Goal: Information Seeking & Learning: Learn about a topic

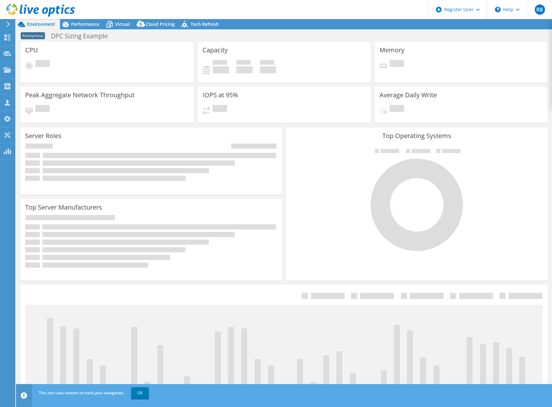
select select "USWest"
select select "USD"
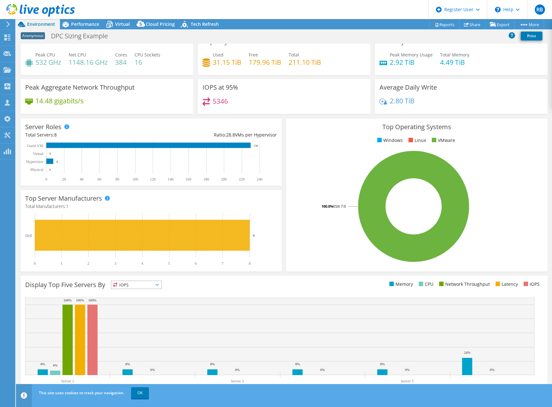
scroll to position [19, 0]
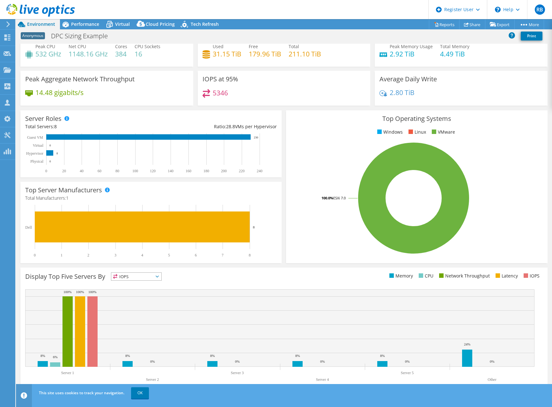
click at [272, 263] on div "Top Server Manufacturers Manufacturers are shown for physical servers and hyper…" at bounding box center [150, 222] width 261 height 81
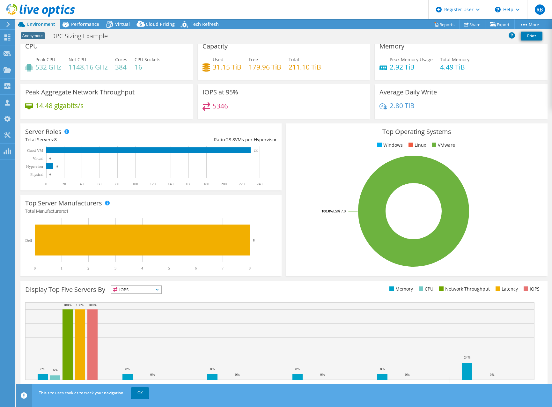
scroll to position [0, 0]
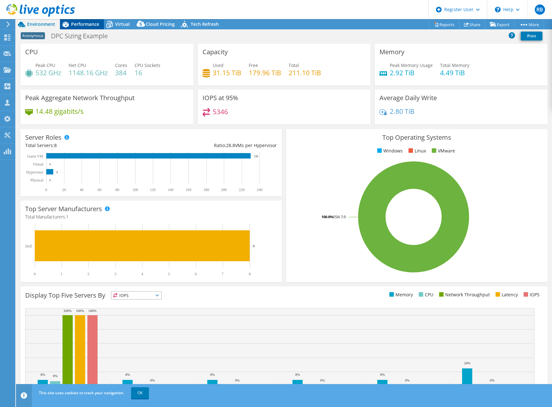
click at [81, 23] on span "Performance" at bounding box center [85, 24] width 28 height 6
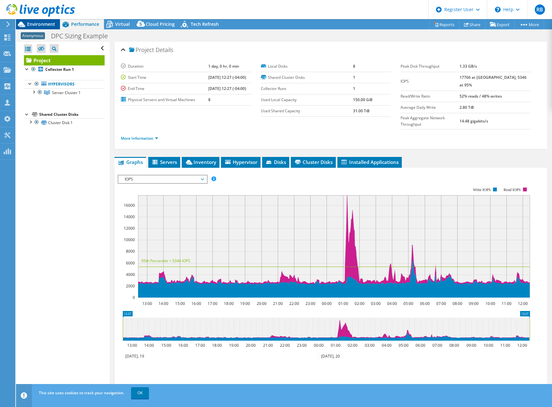
click at [38, 24] on span "Environment" at bounding box center [41, 24] width 28 height 6
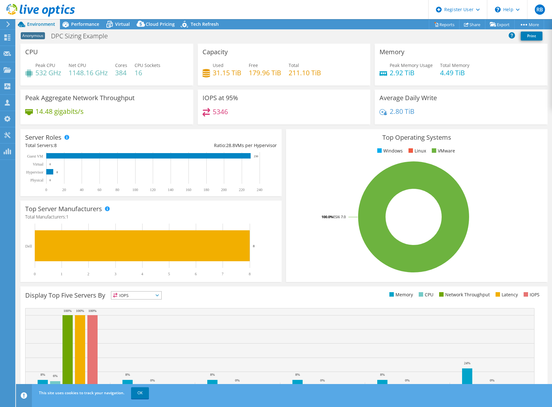
click at [131, 128] on div "Server Roles Physical Servers represent bare metal servers that were targets of…" at bounding box center [150, 162] width 265 height 71
drag, startPoint x: 274, startPoint y: 127, endPoint x: 293, endPoint y: 129, distance: 19.5
click at [274, 127] on div "Server Roles Physical Servers represent bare metal servers that were targets of…" at bounding box center [150, 162] width 265 height 71
click at [453, 129] on div "Top Operating Systems Windows Linux VMware 100.0% ESXi 7.0" at bounding box center [416, 205] width 261 height 153
drag, startPoint x: 160, startPoint y: 115, endPoint x: 167, endPoint y: 115, distance: 6.7
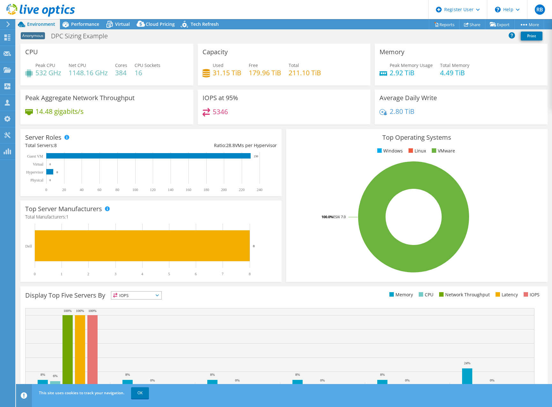
click at [161, 115] on div "14.48 gigabits/s" at bounding box center [106, 114] width 163 height 13
click at [286, 114] on div "5346" at bounding box center [283, 115] width 163 height 14
click at [139, 76] on h4 "16" at bounding box center [148, 72] width 26 height 7
click at [227, 72] on h4 "31.15 TiB" at bounding box center [227, 72] width 29 height 7
click at [384, 71] on div "Peak Memory Usage 2.92 TiB" at bounding box center [405, 69] width 53 height 14
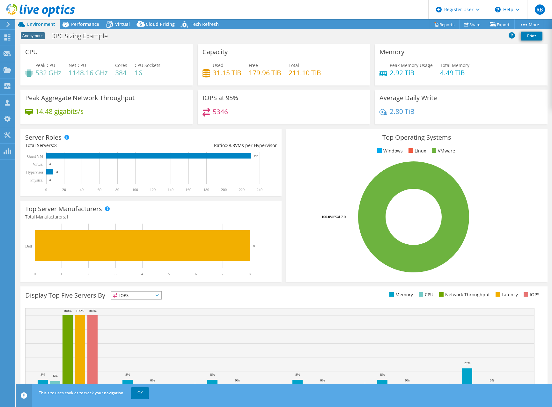
click at [169, 109] on div "14.48 gigabits/s" at bounding box center [106, 114] width 163 height 13
click at [295, 105] on div "IOPS at 95% 5346" at bounding box center [284, 107] width 173 height 35
click at [293, 105] on div "IOPS at 95% 5346" at bounding box center [284, 107] width 173 height 35
click at [171, 116] on div "14.48 gigabits/s" at bounding box center [106, 114] width 163 height 13
click at [170, 115] on div "14.48 gigabits/s" at bounding box center [106, 114] width 163 height 13
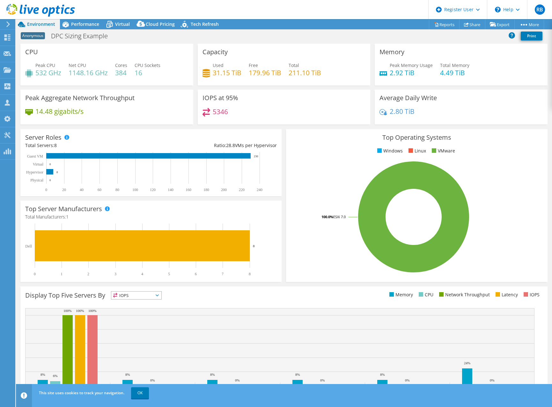
click at [170, 115] on div "14.48 gigabits/s" at bounding box center [106, 114] width 163 height 13
click at [264, 117] on div "5346" at bounding box center [283, 115] width 163 height 14
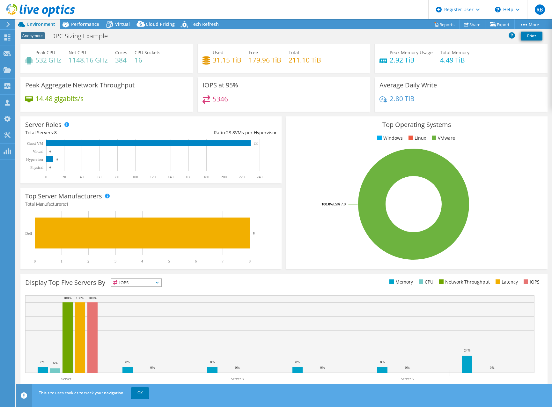
scroll to position [19, 0]
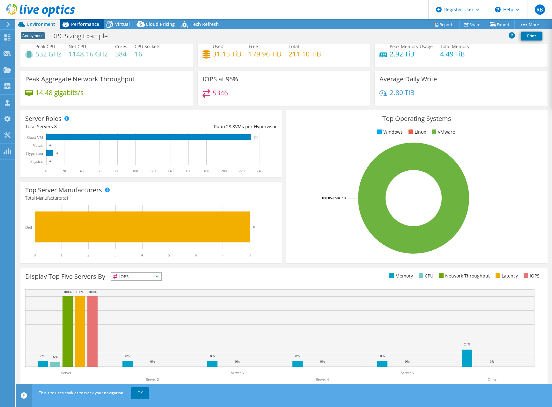
click at [71, 25] on icon at bounding box center [65, 24] width 11 height 11
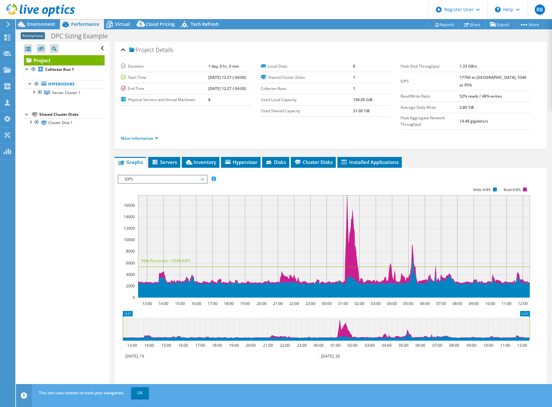
scroll to position [0, 0]
click at [45, 25] on span "Environment" at bounding box center [41, 24] width 28 height 6
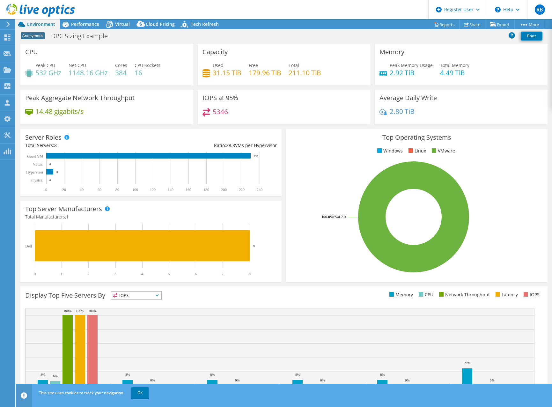
click at [283, 44] on div "Capacity Used 31.15 TiB Free 179.96 TiB Total 211.10 TiB" at bounding box center [284, 65] width 173 height 42
click at [295, 103] on div "IOPS at 95% 5346" at bounding box center [284, 107] width 173 height 35
click at [315, 53] on div "Capacity Used 31.15 TiB Free 179.96 TiB Total 211.10 TiB" at bounding box center [284, 65] width 173 height 42
drag, startPoint x: 329, startPoint y: 92, endPoint x: 329, endPoint y: 85, distance: 7.6
click at [329, 93] on div "IOPS at 95% 5346" at bounding box center [284, 107] width 173 height 35
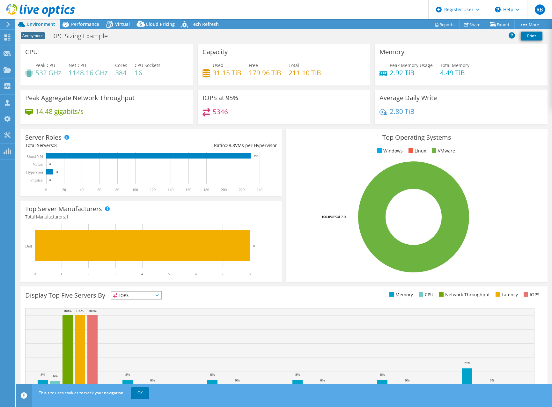
click at [325, 60] on div "Capacity Used 31.15 TiB Free 179.96 TiB Total 211.10 TiB" at bounding box center [284, 65] width 173 height 42
click at [325, 96] on div "IOPS at 95% 5346" at bounding box center [284, 107] width 173 height 35
click at [326, 83] on div "Capacity Used 31.15 TiB Free 179.96 TiB Total 211.10 TiB" at bounding box center [284, 65] width 173 height 42
click at [117, 25] on span "Virtual" at bounding box center [122, 24] width 15 height 6
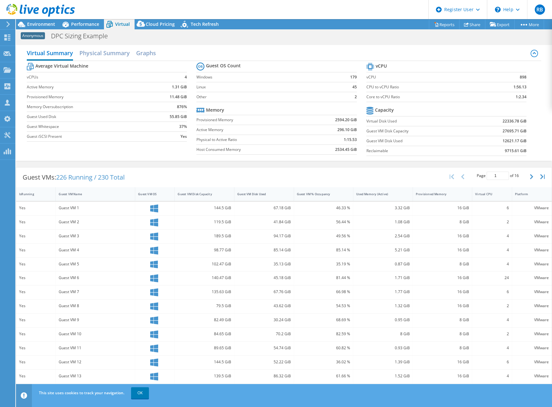
click at [170, 169] on div "Guest VMs: 226 Running / 230 Total Page 1 of 16 5 rows 10 rows 20 rows 25 rows …" at bounding box center [283, 177] width 535 height 20
click at [273, 167] on div "Guest VMs: 226 Running / 230 Total Page 1 of 16 5 rows 10 rows 20 rows 25 rows …" at bounding box center [283, 177] width 535 height 20
click at [336, 169] on div "Guest VMs: 226 Running / 230 Total Page 1 of 16 5 rows 10 rows 20 rows 25 rows …" at bounding box center [283, 177] width 535 height 20
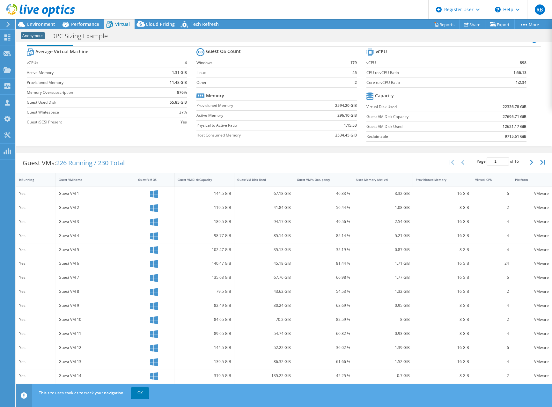
scroll to position [20, 0]
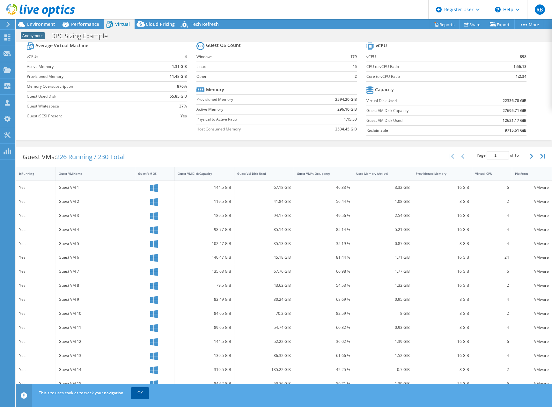
click at [143, 393] on link "OK" at bounding box center [140, 392] width 18 height 11
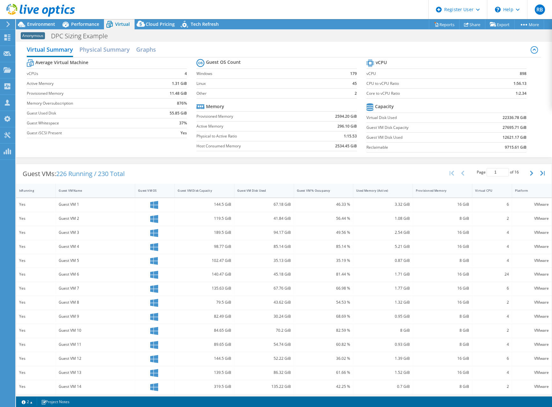
scroll to position [0, 0]
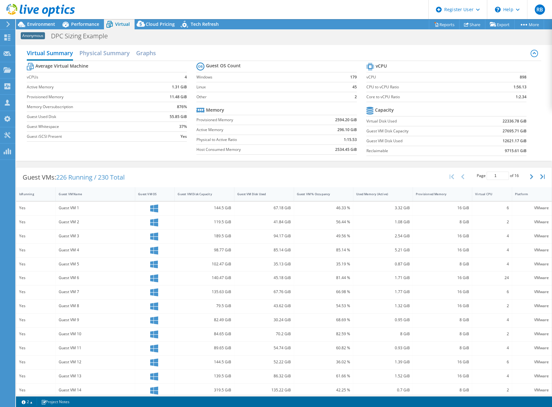
click at [111, 153] on div "Average Virtual Machine vCPUs 4 Active Memory 1.31 GiB Provisioned Memory 11.48…" at bounding box center [284, 110] width 514 height 98
click at [152, 158] on div "Average Virtual Machine vCPUs 4 Active Memory 1.31 GiB Provisioned Memory 11.48…" at bounding box center [284, 110] width 514 height 98
click at [118, 50] on h2 "Physical Summary" at bounding box center [104, 54] width 50 height 14
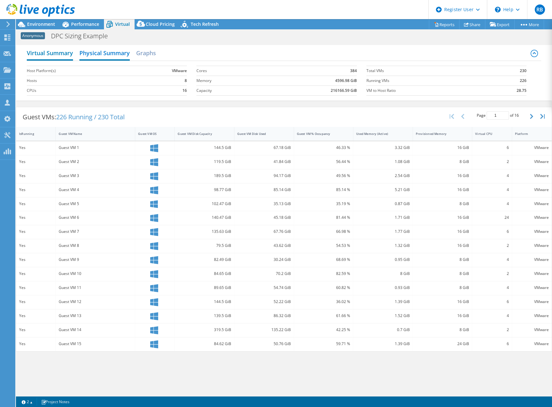
click at [55, 50] on h2 "Virtual Summary" at bounding box center [50, 54] width 46 height 14
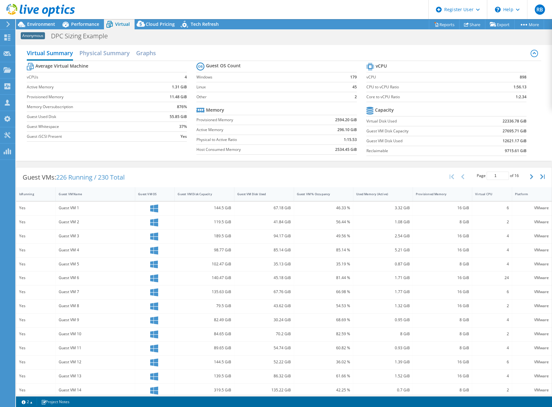
click at [196, 167] on div "Guest VMs: 226 Running / 230 Total Page 1 of 16 5 rows 10 rows 20 rows 25 rows …" at bounding box center [284, 289] width 536 height 244
click at [166, 160] on div "Virtual Summary Physical Summary Graphs Average Virtual Machine vCPUs 4 Active …" at bounding box center [284, 103] width 536 height 116
drag, startPoint x: 188, startPoint y: 163, endPoint x: 192, endPoint y: 163, distance: 4.1
click at [189, 163] on div "Virtual Summary Physical Summary Graphs Average Virtual Machine vCPUs 4 Active …" at bounding box center [284, 103] width 536 height 122
click at [222, 166] on div "Guest VMs: 226 Running / 230 Total Page 1 of 16 5 rows 10 rows 20 rows 25 rows …" at bounding box center [284, 289] width 536 height 251
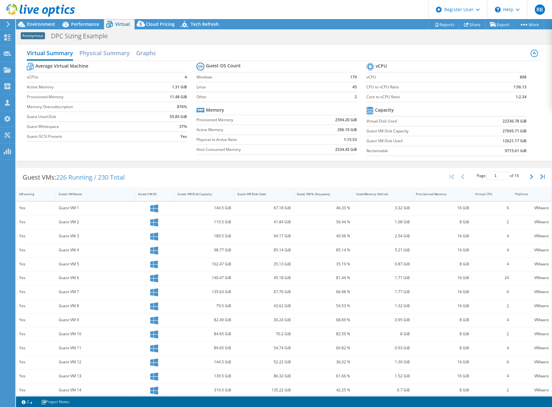
click at [247, 166] on div "Guest VMs: 226 Running / 230 Total Page 1 of 16 5 rows 10 rows 20 rows 25 rows …" at bounding box center [284, 289] width 536 height 251
click at [247, 163] on div "Virtual Summary Physical Summary Graphs Average Virtual Machine vCPUs 4 Active …" at bounding box center [284, 103] width 536 height 122
drag, startPoint x: 254, startPoint y: 168, endPoint x: 280, endPoint y: 170, distance: 25.9
click at [254, 168] on div "Guest VMs: 226 Running / 230 Total Page 1 of 16 5 rows 10 rows 20 rows 25 rows …" at bounding box center [283, 177] width 535 height 20
drag, startPoint x: 308, startPoint y: 171, endPoint x: 351, endPoint y: 173, distance: 42.4
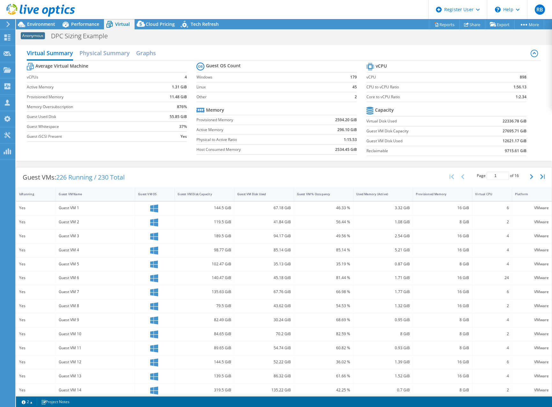
click at [309, 171] on div "Guest VMs: 226 Running / 230 Total Page 1 of 16 5 rows 10 rows 20 rows 25 rows …" at bounding box center [283, 177] width 535 height 20
click at [380, 170] on div "Guest VMs: 226 Running / 230 Total Page 1 of 16 5 rows 10 rows 20 rows 25 rows …" at bounding box center [283, 177] width 535 height 20
click at [403, 166] on div "Guest VMs: 226 Running / 230 Total Page 1 of 16 5 rows 10 rows 20 rows 25 rows …" at bounding box center [284, 289] width 536 height 251
click at [108, 55] on h2 "Physical Summary" at bounding box center [104, 54] width 50 height 14
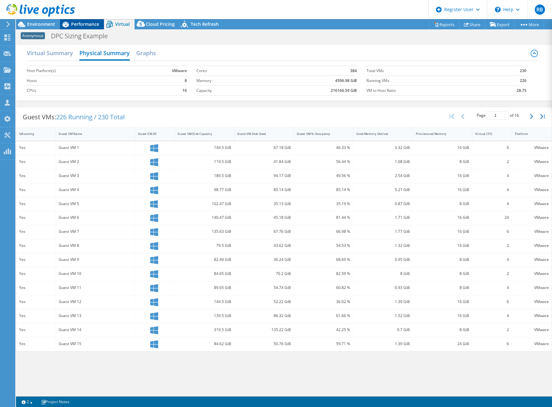
click at [76, 27] on span "Performance" at bounding box center [85, 24] width 28 height 6
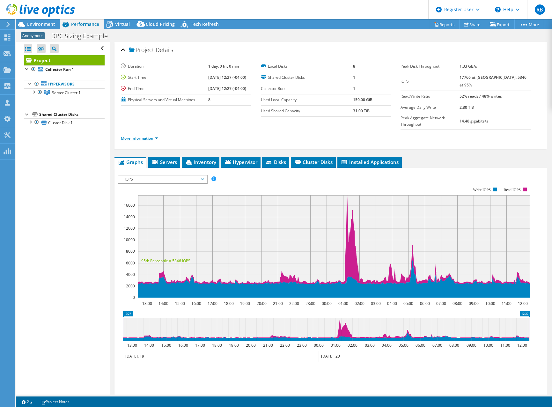
click at [146, 135] on link "More Information" at bounding box center [139, 137] width 37 height 5
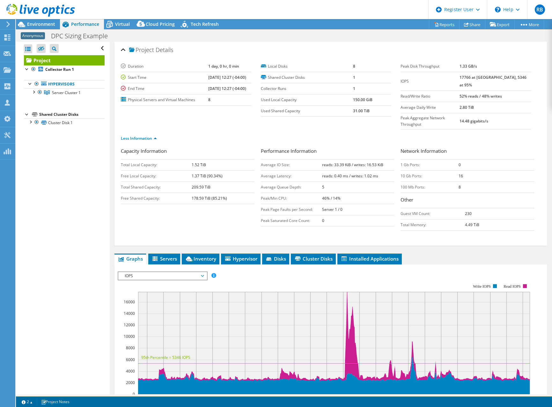
click at [251, 133] on ul "Less Information" at bounding box center [330, 137] width 419 height 9
click at [310, 133] on ul "Less Information" at bounding box center [330, 137] width 419 height 9
click at [354, 173] on b "reads: 0.40 ms / writes: 1.02 ms" at bounding box center [350, 175] width 56 height 5
click at [155, 215] on div "Capacity Information Total Local Capacity: 1.52 TiB Free Local Capacity: 1.37 T…" at bounding box center [330, 190] width 419 height 86
click at [206, 219] on div "Capacity Information Total Local Capacity: 1.52 TiB Free Local Capacity: 1.37 T…" at bounding box center [330, 190] width 419 height 86
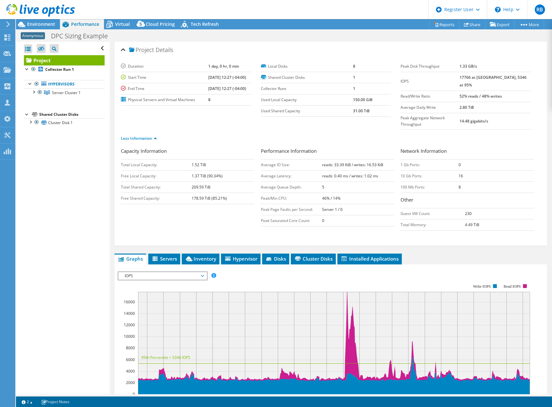
click at [249, 223] on div "Capacity Information Total Local Capacity: 1.52 TiB Free Local Capacity: 1.37 T…" at bounding box center [330, 195] width 419 height 97
click at [350, 219] on div "Capacity Information Total Local Capacity: 1.52 TiB Free Local Capacity: 1.37 T…" at bounding box center [330, 190] width 419 height 86
click at [453, 192] on div "Network Information 1 Gb Ports: 0 10 Gb Ports: 16 100 Mb Ports: 8 Other Guest V…" at bounding box center [470, 188] width 140 height 83
click at [493, 196] on h3 "Other" at bounding box center [467, 200] width 134 height 9
click at [437, 170] on td "10 Gb Ports:" at bounding box center [429, 175] width 58 height 11
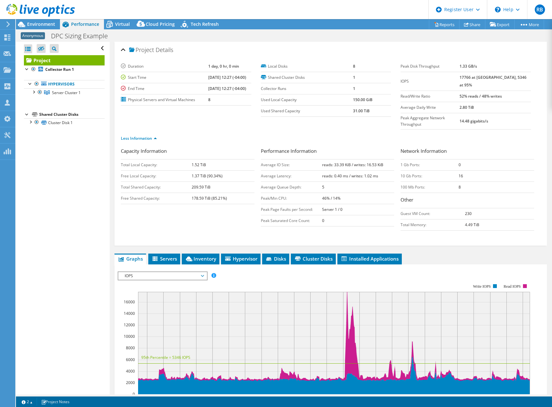
drag, startPoint x: 454, startPoint y: 168, endPoint x: 484, endPoint y: 167, distance: 30.0
click at [484, 170] on tr "10 Gb Ports: 16" at bounding box center [467, 175] width 134 height 11
drag, startPoint x: 484, startPoint y: 167, endPoint x: 462, endPoint y: 186, distance: 28.7
click at [462, 196] on h3 "Other" at bounding box center [467, 200] width 134 height 9
drag, startPoint x: 455, startPoint y: 175, endPoint x: 465, endPoint y: 174, distance: 9.9
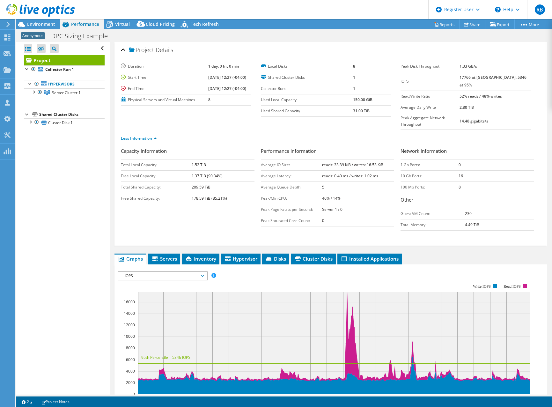
click at [465, 181] on tr "100 Mb Ports: 8" at bounding box center [467, 186] width 134 height 11
drag, startPoint x: 465, startPoint y: 174, endPoint x: 453, endPoint y: 185, distance: 16.1
click at [453, 196] on h3 "Other" at bounding box center [467, 200] width 134 height 9
click at [444, 181] on td "100 Mb Ports:" at bounding box center [429, 186] width 58 height 11
click at [482, 159] on td "0" at bounding box center [496, 164] width 76 height 11
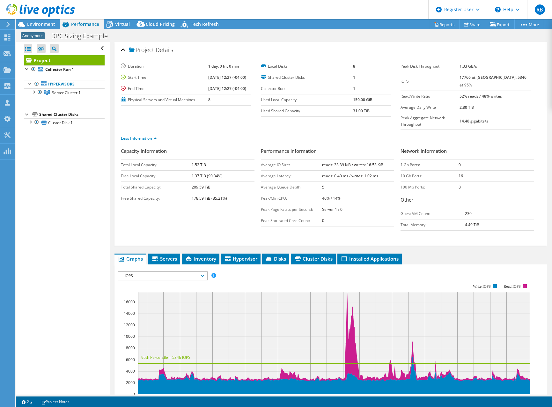
click at [486, 147] on h3 "Network Information" at bounding box center [467, 151] width 134 height 9
click at [483, 133] on ul "Less Information" at bounding box center [330, 137] width 419 height 9
click at [123, 26] on span "Virtual" at bounding box center [122, 24] width 15 height 6
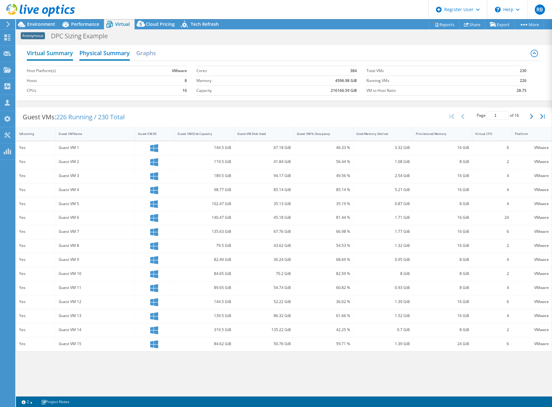
click at [60, 59] on h2 "Virtual Summary" at bounding box center [50, 54] width 46 height 14
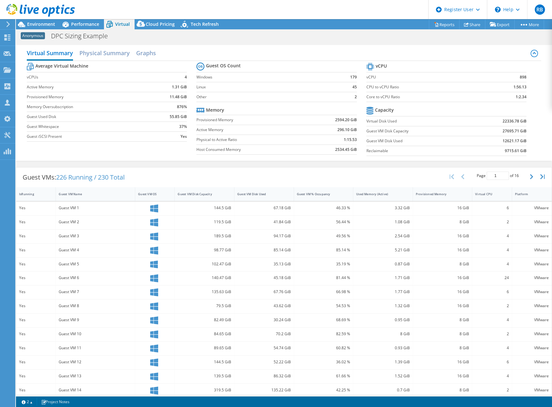
click at [148, 124] on label "Guest Whitespace" at bounding box center [89, 126] width 125 height 6
click at [186, 152] on div "Average Virtual Machine vCPUs 4 Active Memory 1.31 GiB Provisioned Memory 11.48…" at bounding box center [284, 110] width 514 height 98
click at [26, 23] on icon at bounding box center [21, 24] width 11 height 11
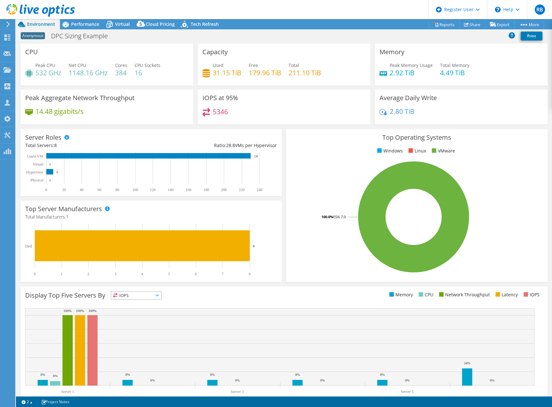
click at [263, 101] on div "IOPS at 95% 5346" at bounding box center [284, 107] width 173 height 35
click at [90, 27] on span "Performance" at bounding box center [85, 24] width 28 height 6
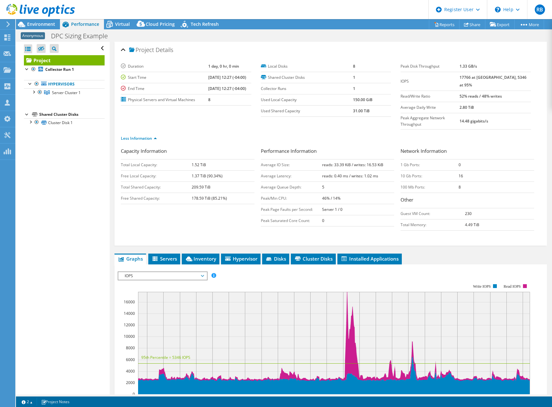
click at [218, 208] on div "Capacity Information Total Local Capacity: 1.52 TiB Free Local Capacity: 1.37 T…" at bounding box center [330, 190] width 419 height 86
drag, startPoint x: 347, startPoint y: 296, endPoint x: 347, endPoint y: 325, distance: 28.7
click at [347, 325] on icon at bounding box center [334, 336] width 392 height 89
click at [306, 225] on div "Capacity Information Total Local Capacity: 1.52 TiB Free Local Capacity: 1.37 T…" at bounding box center [330, 195] width 419 height 97
click at [95, 48] on div "Open All Close All Hide Excluded Nodes Project Tree Filter" at bounding box center [64, 48] width 81 height 13
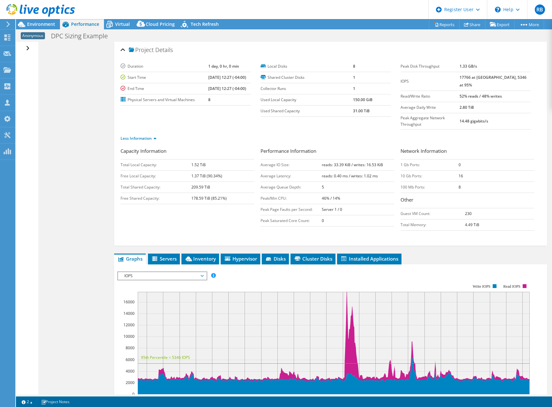
click at [27, 47] on div "Open All Close All Hide Excluded Nodes Project Tree Filter" at bounding box center [28, 48] width 9 height 13
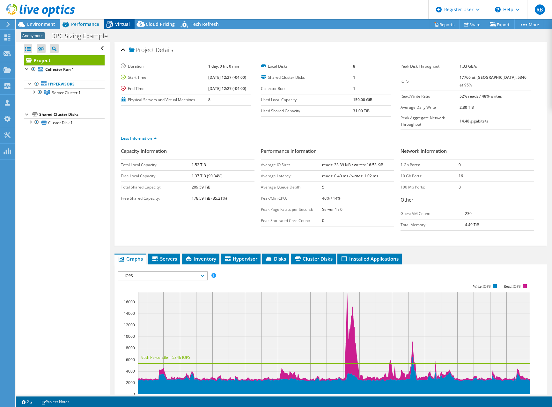
click at [125, 25] on span "Virtual" at bounding box center [122, 24] width 15 height 6
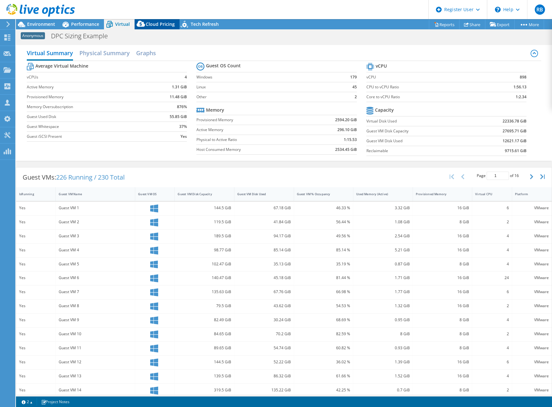
click at [146, 19] on icon at bounding box center [141, 25] width 13 height 13
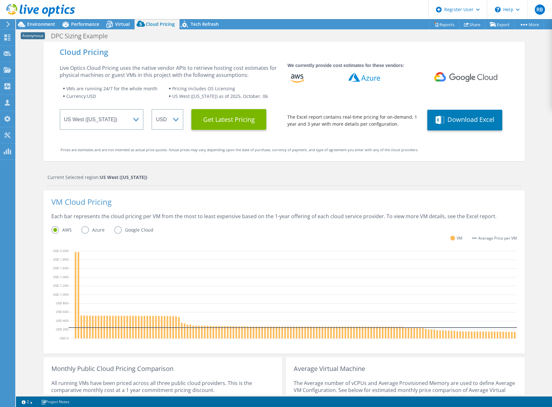
click at [250, 173] on div "Cloud Pricing Live Optics Cloud Pricing uses the native vendor APIs to retrieve…" at bounding box center [283, 259] width 481 height 435
click at [73, 27] on span "Performance" at bounding box center [85, 24] width 28 height 6
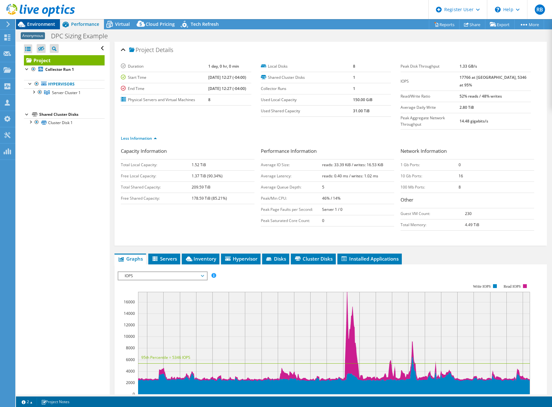
click at [38, 25] on span "Environment" at bounding box center [41, 24] width 28 height 6
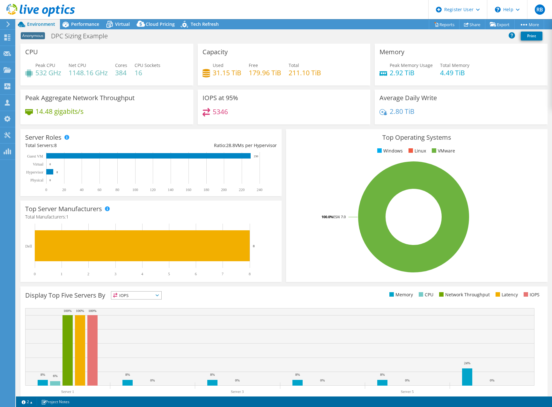
click at [36, 38] on span "Anonymous" at bounding box center [33, 35] width 24 height 7
click at [85, 35] on h1 "DPC Sizing Example" at bounding box center [82, 36] width 69 height 7
click at [84, 24] on span "Performance" at bounding box center [85, 24] width 28 height 6
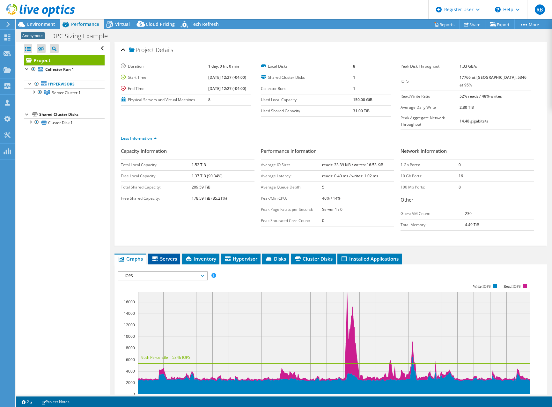
click at [164, 255] on span "Servers" at bounding box center [163, 258] width 25 height 6
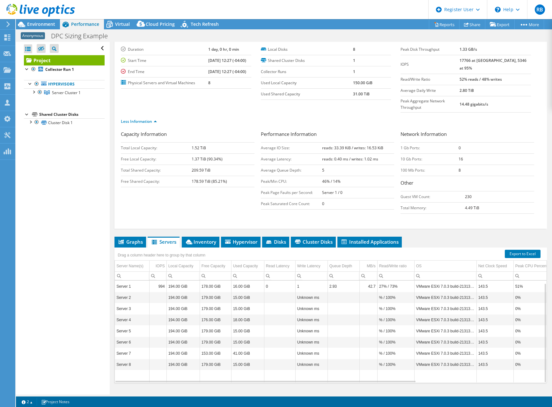
scroll to position [3, 0]
click at [64, 99] on ul "Hypervisors Server Cluster 1 Server 1" at bounding box center [64, 88] width 81 height 29
click at [67, 95] on link "Server Cluster 1" at bounding box center [64, 92] width 81 height 8
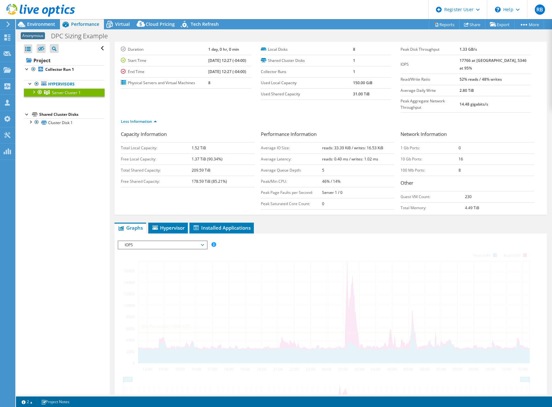
scroll to position [0, 0]
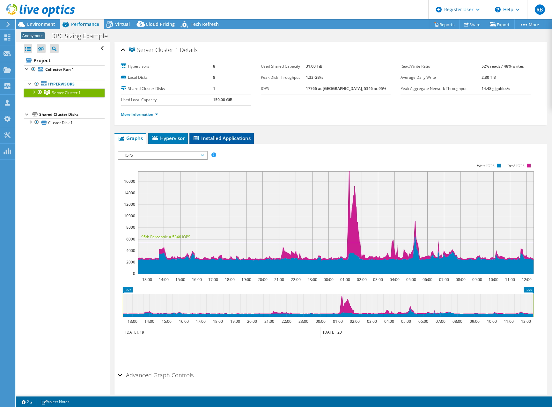
click at [223, 141] on span "Installed Applications" at bounding box center [222, 138] width 58 height 6
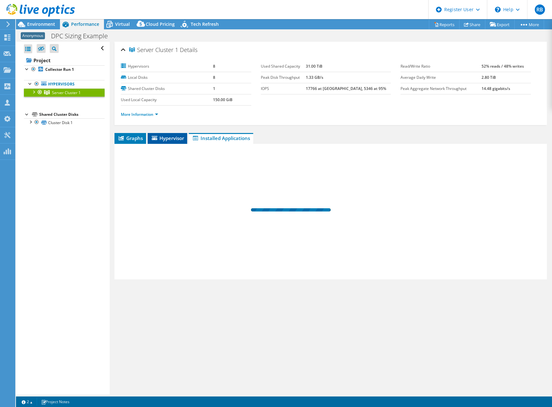
click at [173, 138] on span "Hypervisor" at bounding box center [167, 138] width 33 height 6
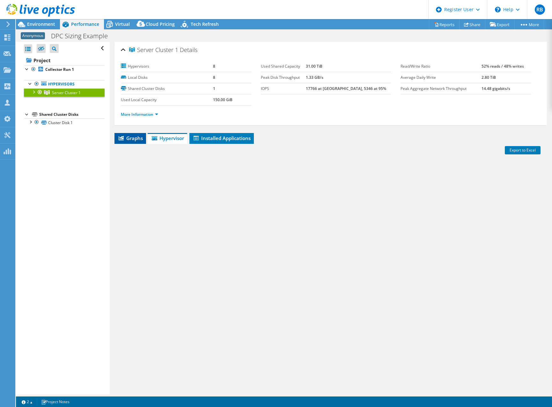
click at [127, 140] on span "Graphs" at bounding box center [130, 138] width 25 height 6
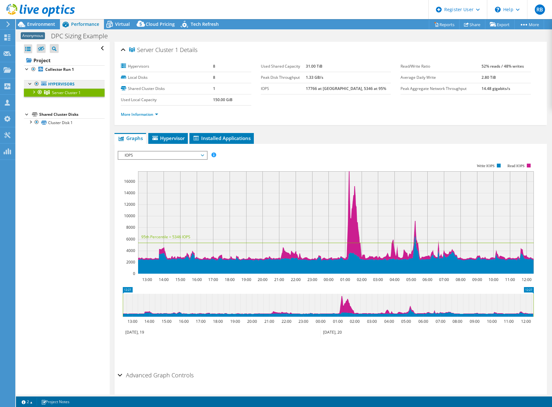
click at [62, 86] on link "Hypervisors" at bounding box center [64, 84] width 81 height 8
click at [62, 83] on link "Hypervisors" at bounding box center [64, 84] width 81 height 8
click at [66, 66] on link "Collector Run 1" at bounding box center [64, 69] width 81 height 8
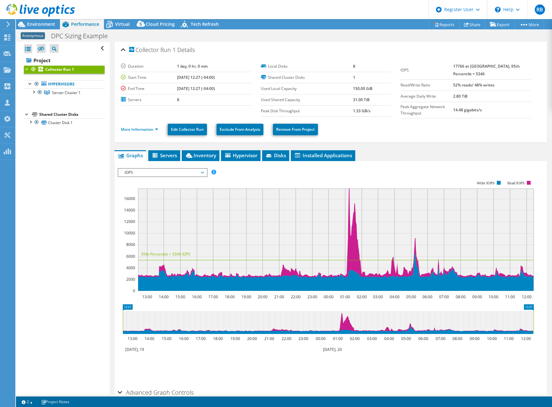
click at [30, 70] on div at bounding box center [27, 68] width 6 height 6
click at [25, 69] on div at bounding box center [27, 68] width 6 height 6
click at [239, 156] on span "Hypervisor" at bounding box center [240, 155] width 33 height 6
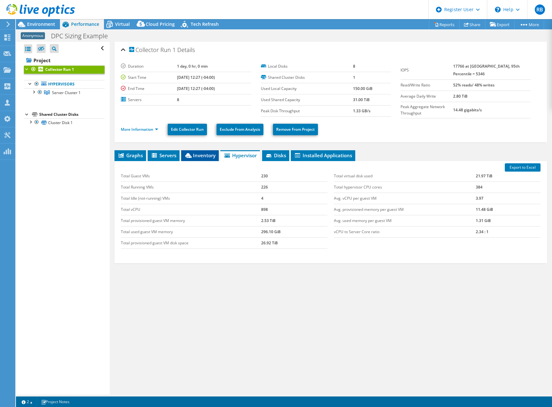
click at [187, 153] on icon at bounding box center [188, 155] width 6 height 5
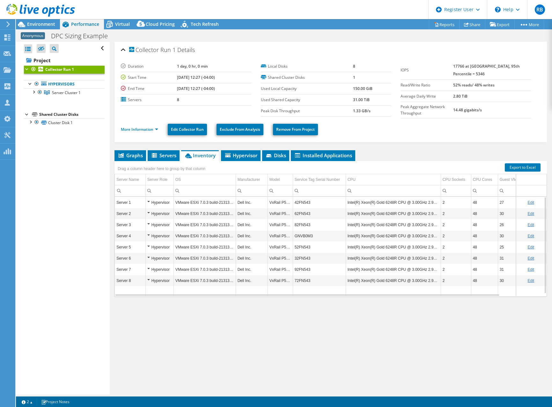
scroll to position [0, 32]
click at [36, 93] on li "Server Cluster 1 Server 1 Disk 1 Disk 2" at bounding box center [64, 92] width 81 height 8
click at [35, 92] on div at bounding box center [33, 91] width 6 height 6
click at [173, 343] on div "Collector Run 1 Details Duration 1 day, 0 hr, 0 min Start Time [DATE] 12:27 (-0…" at bounding box center [331, 218] width 442 height 353
click at [334, 341] on div "Collector Run 1 Details Duration 1 day, 0 hr, 0 min Start Time [DATE] 12:27 (-0…" at bounding box center [331, 218] width 442 height 353
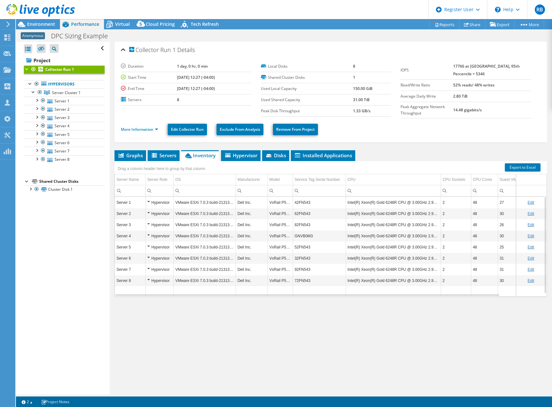
click at [464, 341] on div "Collector Run 1 Details Duration 1 day, 0 hr, 0 min Start Time [DATE] 12:27 (-0…" at bounding box center [331, 218] width 442 height 353
click at [159, 154] on span "Servers" at bounding box center [163, 155] width 25 height 6
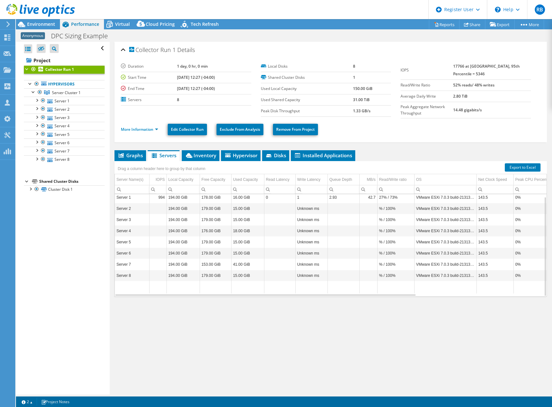
scroll to position [0, 0]
click at [394, 296] on div "Graphs Servers Inventory Hypervisor Disks Cluster Disks Installed Applications …" at bounding box center [330, 229] width 432 height 159
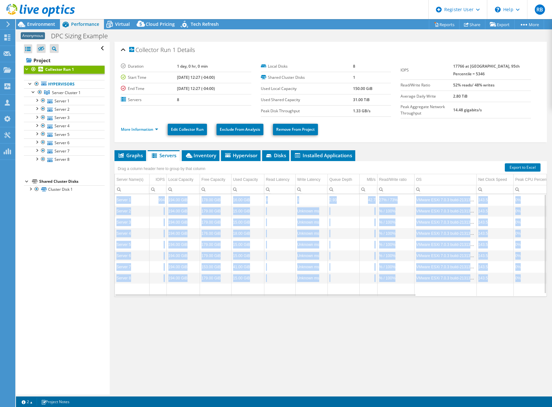
drag, startPoint x: 396, startPoint y: 295, endPoint x: 401, endPoint y: 294, distance: 5.5
click at [401, 294] on div "Data grid" at bounding box center [265, 294] width 300 height 1
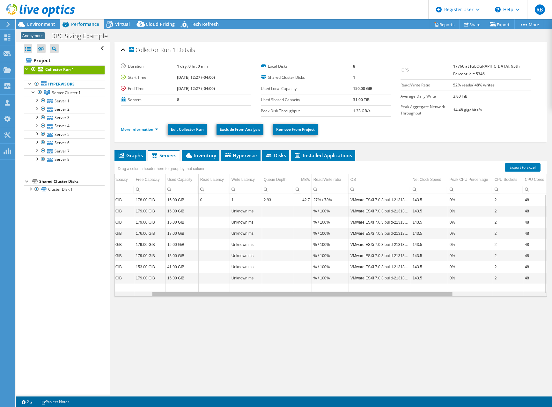
scroll to position [0, 73]
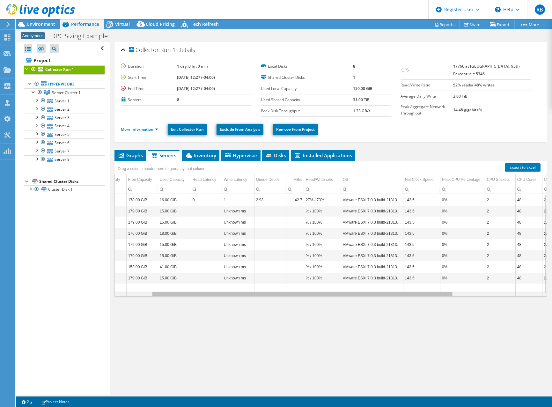
drag, startPoint x: 407, startPoint y: 294, endPoint x: 462, endPoint y: 297, distance: 54.9
click at [462, 297] on body "RB Dell User [PERSON_NAME][EMAIL_ADDRESS][PERSON_NAME][DOMAIN_NAME] Dell My Pro…" at bounding box center [276, 203] width 552 height 407
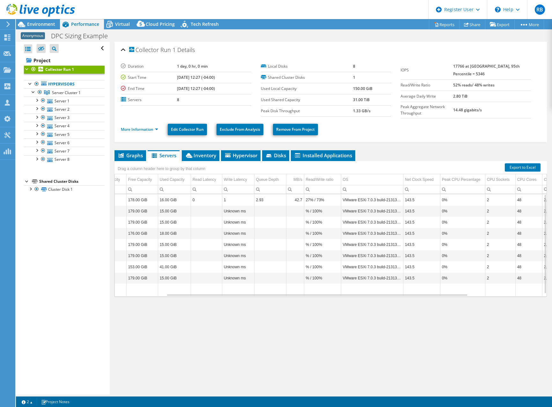
click at [440, 296] on div "Graphs Servers Inventory Hypervisor Disks Cluster Disks Installed Applications …" at bounding box center [330, 229] width 432 height 159
click at [444, 295] on div "Data grid" at bounding box center [317, 294] width 300 height 4
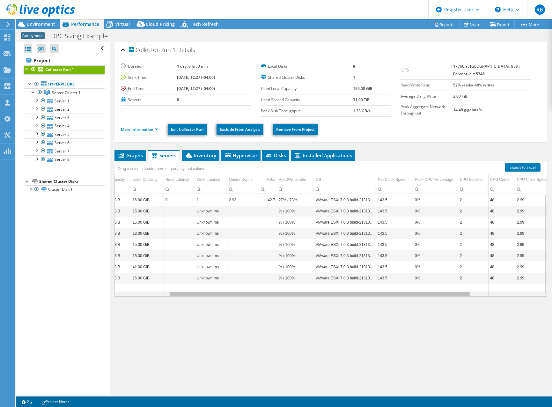
scroll to position [0, 0]
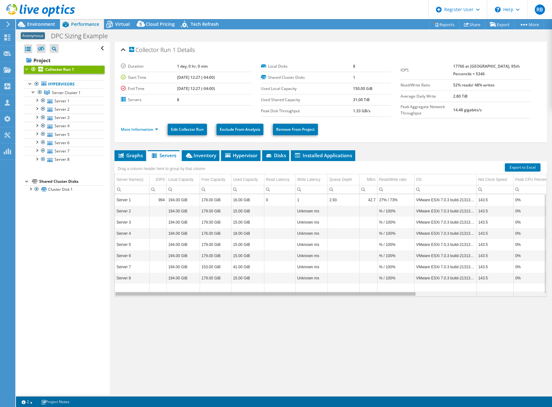
drag, startPoint x: 446, startPoint y: 294, endPoint x: 274, endPoint y: 288, distance: 171.9
click at [274, 288] on body "RB Dell User [PERSON_NAME][EMAIL_ADDRESS][PERSON_NAME][DOMAIN_NAME] Dell My Pro…" at bounding box center [276, 203] width 552 height 407
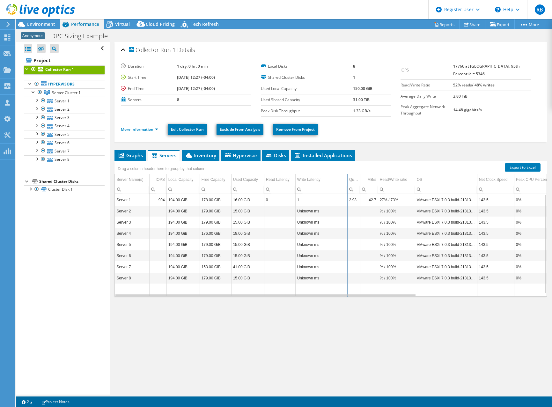
drag, startPoint x: 328, startPoint y: 178, endPoint x: 356, endPoint y: 184, distance: 28.6
click at [356, 184] on div "Drag a column header here to group by that column Server Name(s) IOPS Local Cap…" at bounding box center [330, 228] width 432 height 135
click at [132, 154] on span "Graphs" at bounding box center [130, 155] width 25 height 6
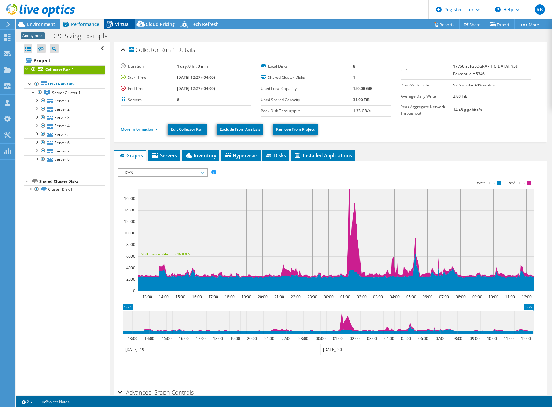
click at [118, 25] on span "Virtual" at bounding box center [122, 24] width 15 height 6
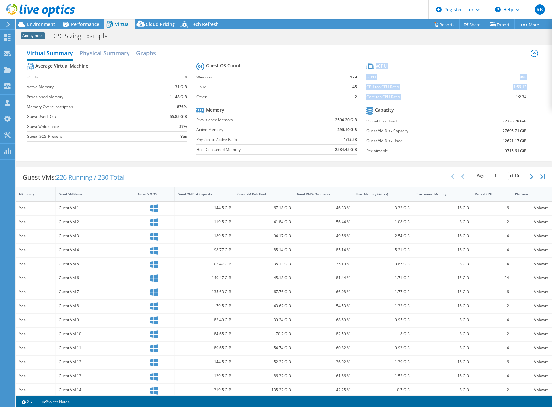
drag, startPoint x: 504, startPoint y: 98, endPoint x: 524, endPoint y: 99, distance: 19.5
click at [524, 99] on section "vCPU vCPU 898 CPU to vCPU Ratio 1:56.13 Core to vCPU Ratio 1:2.34 Capacity Virt…" at bounding box center [451, 110] width 170 height 98
copy tbody "vCPU vCPU 898 CPU to vCPU Ratio 1:56.13 Core to vCPU Ratio"
click at [500, 97] on td "1:2.34" at bounding box center [505, 97] width 42 height 10
drag, startPoint x: 514, startPoint y: 98, endPoint x: 524, endPoint y: 98, distance: 9.9
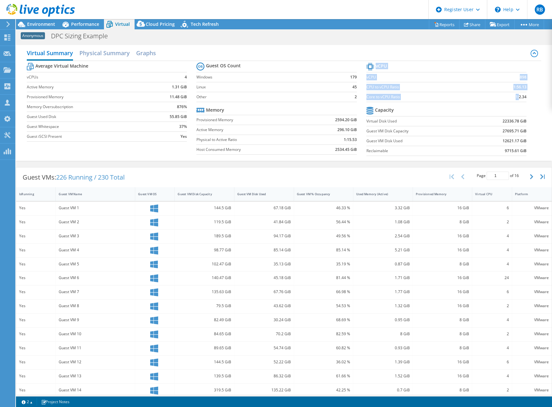
click at [524, 98] on section "vCPU vCPU 898 CPU to vCPU Ratio 1:56.13 Core to vCPU Ratio 1:2.34 Capacity Virt…" at bounding box center [451, 110] width 170 height 98
copy tbody "vCPU vCPU 898 CPU to vCPU Ratio 1:56.13 Core to vCPU Ratio 1:"
click at [271, 165] on div "Guest VMs: 226 Running / 230 Total Page 1 of 16 5 rows 10 rows 20 rows 25 rows …" at bounding box center [284, 289] width 536 height 251
click at [210, 165] on div "Guest VMs: 226 Running / 230 Total Page 1 of 16 5 rows 10 rows 20 rows 25 rows …" at bounding box center [284, 289] width 536 height 251
click at [279, 166] on div "Guest VMs: 226 Running / 230 Total Page 1 of 16 5 rows 10 rows 20 rows 25 rows …" at bounding box center [284, 289] width 536 height 251
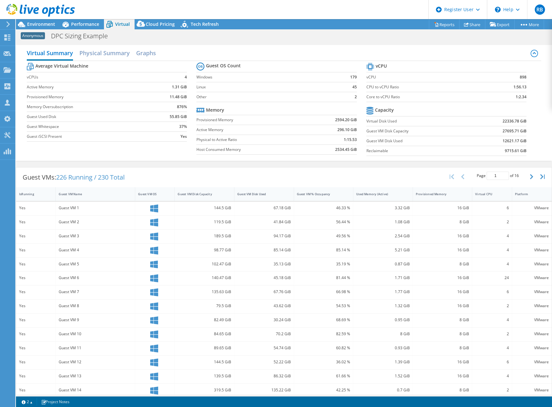
click at [380, 167] on div "Guest VMs: 226 Running / 230 Total Page 1 of 16 5 rows 10 rows 20 rows 25 rows …" at bounding box center [284, 289] width 536 height 244
click at [221, 155] on section "Guest OS Count Windows 179 Linux 45 Other 2 Memory Provisioned Memory 2594.20 G…" at bounding box center [281, 109] width 170 height 97
click at [222, 143] on td "Physical to Active Ratio" at bounding box center [251, 140] width 110 height 10
click at [223, 139] on label "Physical to Active Ratio" at bounding box center [251, 139] width 110 height 6
click at [224, 149] on label "Host Consumed Memory" at bounding box center [251, 149] width 110 height 6
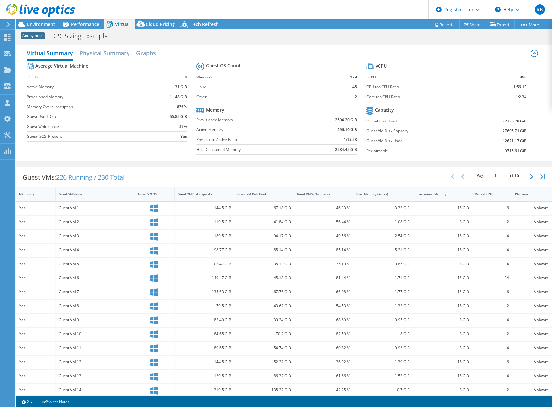
click at [221, 138] on label "Physical to Active Ratio" at bounding box center [251, 139] width 110 height 6
click at [222, 120] on label "Provisioned Memory" at bounding box center [251, 120] width 110 height 6
drag, startPoint x: 235, startPoint y: 120, endPoint x: 243, endPoint y: 120, distance: 8.3
click at [235, 120] on label "Provisioned Memory" at bounding box center [251, 120] width 110 height 6
drag, startPoint x: 273, startPoint y: 120, endPoint x: 349, endPoint y: 122, distance: 76.5
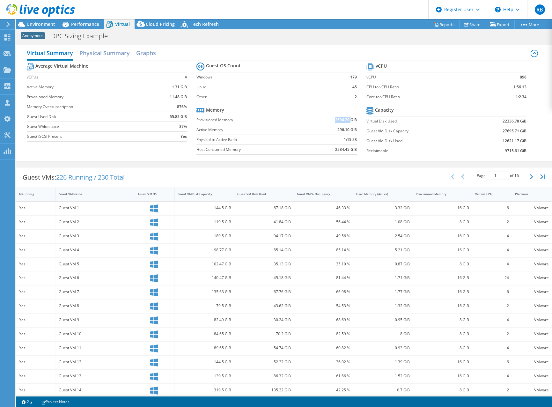
click at [349, 122] on tr "Provisioned Memory 2594.20 GiB" at bounding box center [276, 120] width 160 height 10
drag, startPoint x: 349, startPoint y: 122, endPoint x: 338, endPoint y: 139, distance: 20.1
click at [338, 139] on td "1:15.53" at bounding box center [331, 140] width 50 height 10
click at [342, 128] on b "296.10 GiB" at bounding box center [346, 130] width 19 height 6
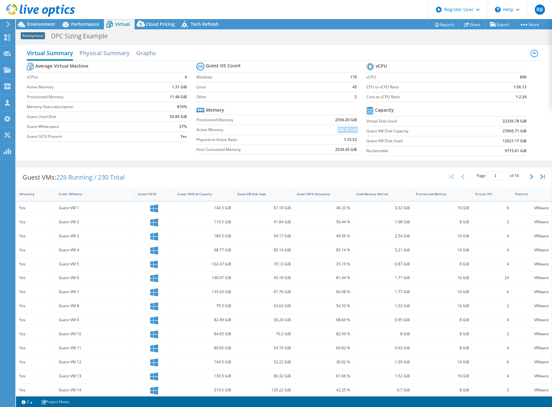
click at [342, 128] on b "296.10 GiB" at bounding box center [346, 130] width 19 height 6
drag, startPoint x: 342, startPoint y: 128, endPoint x: 329, endPoint y: 138, distance: 15.9
click at [329, 138] on td "1:15.53" at bounding box center [331, 140] width 50 height 10
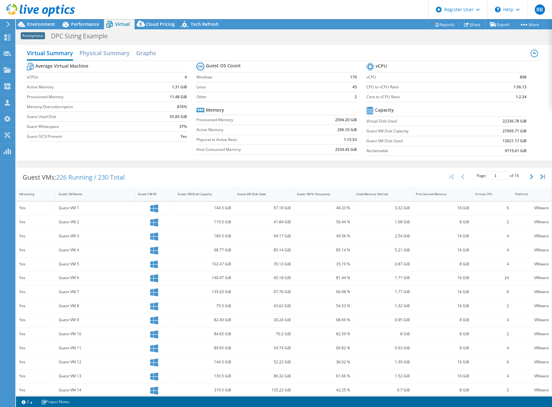
drag, startPoint x: 329, startPoint y: 138, endPoint x: 272, endPoint y: 139, distance: 57.4
click at [272, 139] on label "Physical to Active Ratio" at bounding box center [251, 139] width 110 height 6
click at [270, 129] on label "Active Memory" at bounding box center [251, 130] width 110 height 6
click at [250, 124] on td "Provisioned Memory" at bounding box center [251, 120] width 110 height 10
click at [250, 136] on td "Physical to Active Ratio" at bounding box center [251, 140] width 110 height 10
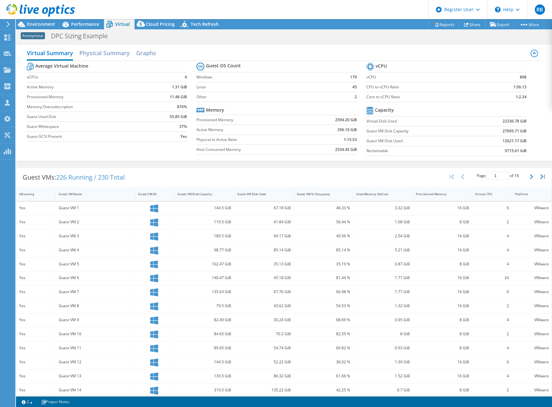
click at [254, 144] on td "Host Consumed Memory" at bounding box center [251, 149] width 110 height 10
click at [392, 125] on td "Virtual Disk Used" at bounding box center [418, 121] width 105 height 10
click at [394, 133] on label "Guest VM Disk Capacity" at bounding box center [418, 131] width 105 height 6
click at [391, 147] on td "Reclaimable" at bounding box center [418, 151] width 105 height 10
click at [257, 115] on td "Provisioned Memory" at bounding box center [251, 120] width 110 height 10
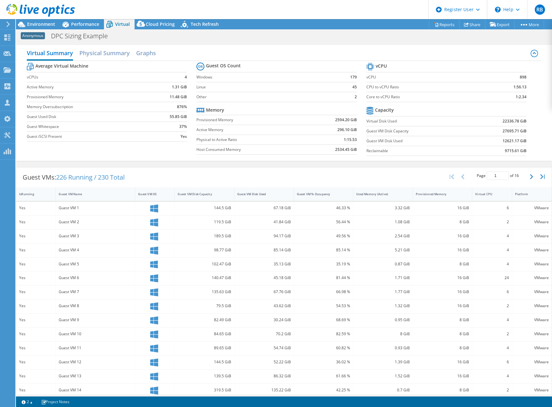
click at [234, 120] on label "Provisioned Memory" at bounding box center [251, 120] width 110 height 6
click at [219, 130] on label "Active Memory" at bounding box center [251, 130] width 110 height 6
click at [221, 138] on label "Physical to Active Ratio" at bounding box center [251, 139] width 110 height 6
click at [226, 150] on label "Host Consumed Memory" at bounding box center [251, 149] width 110 height 6
click at [250, 153] on td "Host Consumed Memory" at bounding box center [251, 149] width 110 height 10
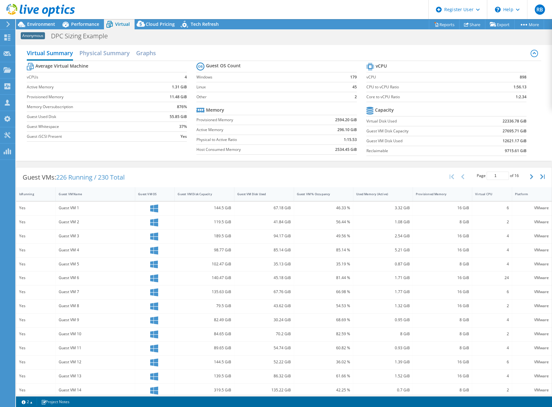
click at [268, 139] on label "Physical to Active Ratio" at bounding box center [251, 139] width 110 height 6
click at [266, 130] on label "Active Memory" at bounding box center [251, 130] width 110 height 6
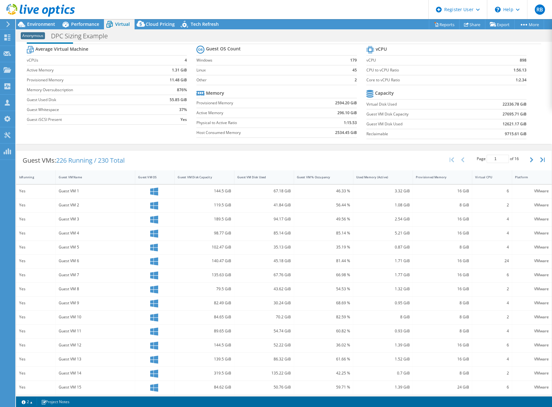
scroll to position [20, 0]
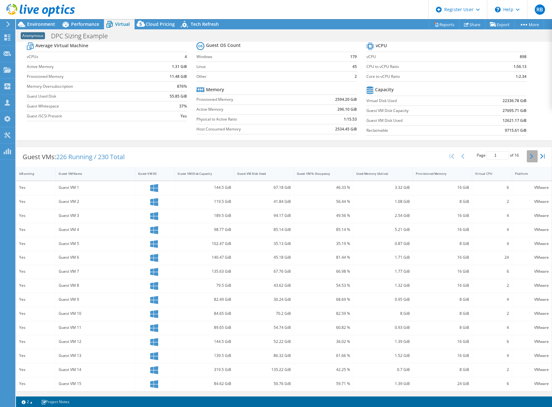
click at [530, 155] on icon "button" at bounding box center [531, 156] width 3 height 5
click at [461, 157] on icon "button" at bounding box center [462, 156] width 3 height 5
type input "1"
click at [384, 173] on div "Used Memory (Active)" at bounding box center [379, 173] width 46 height 4
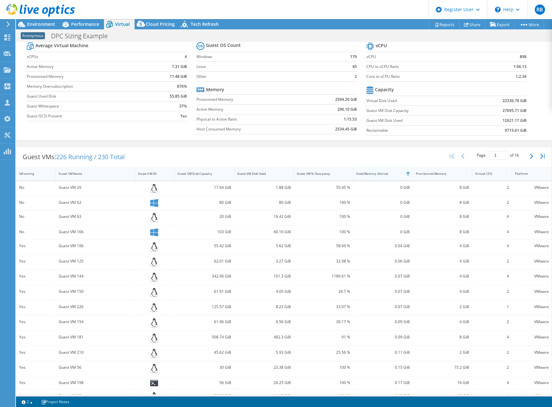
click at [387, 172] on div "Used Memory (Active)" at bounding box center [379, 173] width 46 height 4
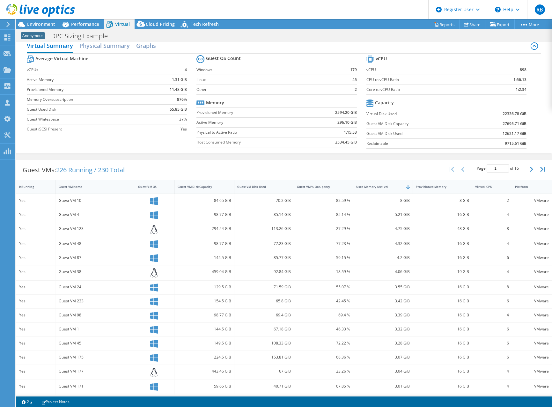
scroll to position [0, 0]
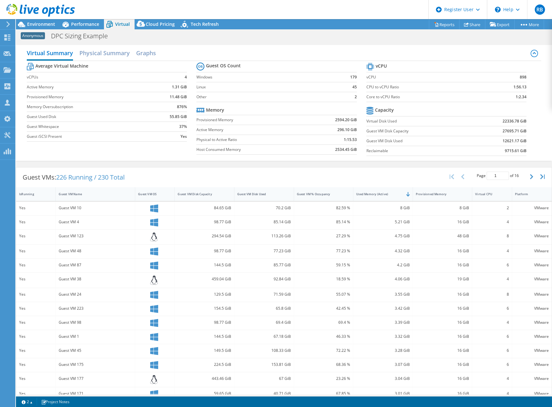
click at [279, 163] on div "Virtual Summary Physical Summary Graphs Average Virtual Machine vCPUs 4 Active …" at bounding box center [284, 103] width 536 height 122
click at [281, 125] on td "Active Memory" at bounding box center [251, 130] width 110 height 10
click at [279, 78] on label "Windows" at bounding box center [265, 77] width 139 height 6
click at [100, 54] on h2 "Physical Summary" at bounding box center [104, 54] width 50 height 14
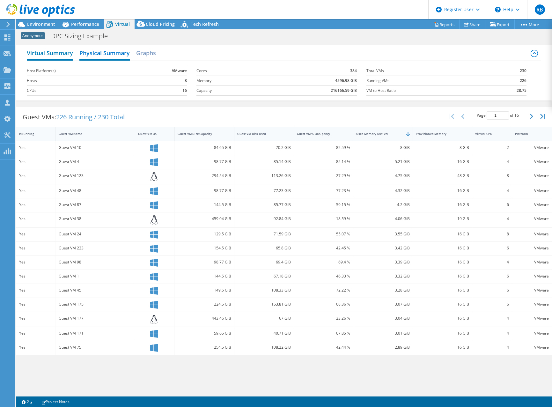
click at [57, 53] on h2 "Virtual Summary" at bounding box center [50, 54] width 46 height 14
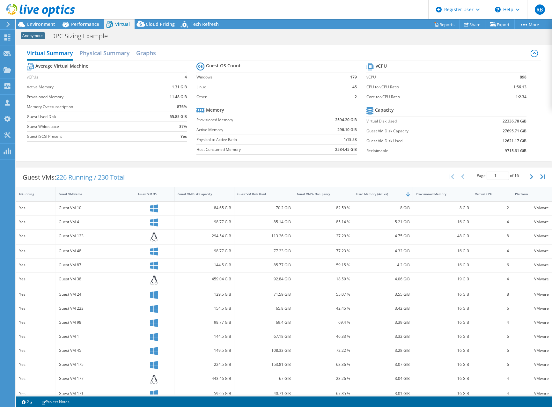
click at [135, 166] on div "Guest VMs: 226 Running / 230 Total Page 1 of 16 5 rows 10 rows 20 rows 25 rows …" at bounding box center [284, 291] width 536 height 255
click at [269, 165] on div "Guest VMs: 226 Running / 230 Total Page 1 of 16 5 rows 10 rows 20 rows 25 rows …" at bounding box center [284, 291] width 536 height 255
click at [427, 169] on div "Guest VMs: 226 Running / 230 Total Page 1 of 16 5 rows 10 rows 20 rows 25 rows …" at bounding box center [283, 177] width 535 height 20
click at [275, 162] on div "Virtual Summary Physical Summary Graphs Average Virtual Machine vCPUs 4 Active …" at bounding box center [284, 103] width 536 height 122
click at [311, 87] on label "Linux" at bounding box center [265, 87] width 139 height 6
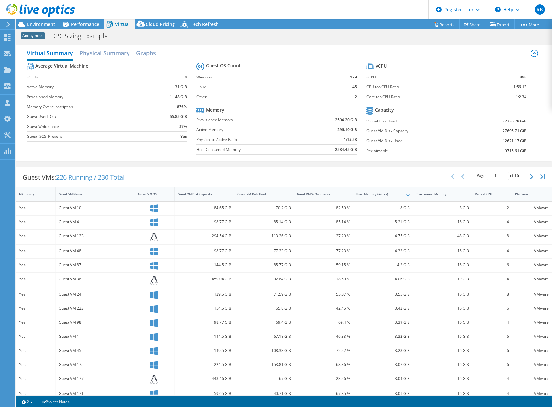
click at [306, 118] on td "2594.20 GiB" at bounding box center [331, 120] width 50 height 10
click at [306, 140] on td "1:15.53" at bounding box center [331, 140] width 50 height 10
click at [287, 133] on label "Active Memory" at bounding box center [251, 130] width 110 height 6
drag, startPoint x: 322, startPoint y: 120, endPoint x: 345, endPoint y: 122, distance: 23.0
click at [345, 122] on td "2594.20 GiB" at bounding box center [331, 120] width 50 height 10
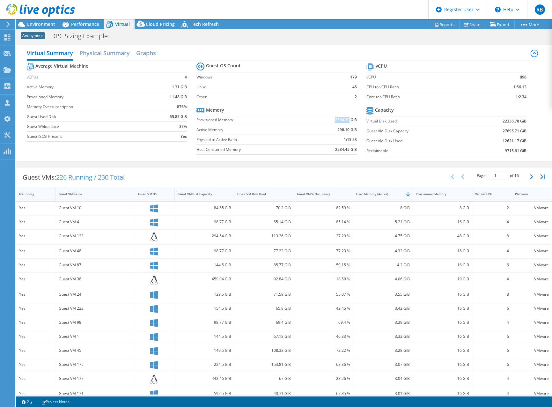
copy b "2594.20"
click at [99, 111] on td "Memory Oversubscription" at bounding box center [89, 107] width 125 height 10
click at [106, 125] on label "Guest Whitespace" at bounding box center [89, 126] width 125 height 6
click at [271, 99] on label "Other" at bounding box center [265, 97] width 139 height 6
click at [283, 133] on label "Active Memory" at bounding box center [251, 130] width 110 height 6
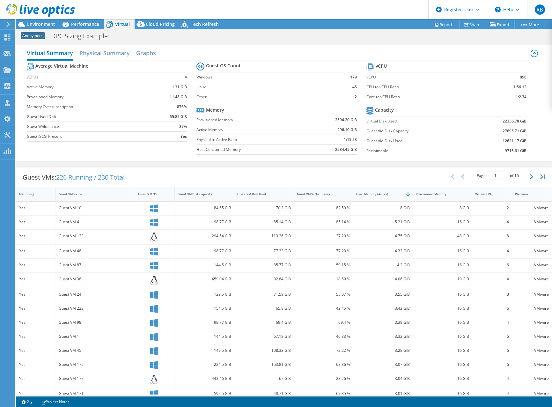
click at [418, 144] on td "Guest VM Disk Used" at bounding box center [418, 141] width 105 height 10
click at [406, 133] on label "Guest VM Disk Capacity" at bounding box center [418, 131] width 105 height 6
drag, startPoint x: 385, startPoint y: 132, endPoint x: 502, endPoint y: 134, distance: 117.0
click at [502, 134] on tr "Guest VM Disk Capacity 27695.71 GiB" at bounding box center [446, 131] width 160 height 10
drag, startPoint x: 502, startPoint y: 134, endPoint x: 413, endPoint y: 149, distance: 90.5
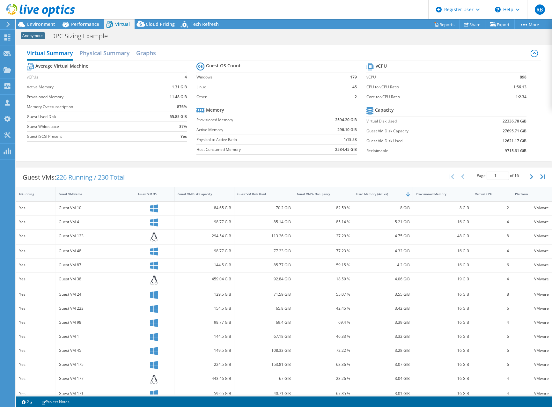
click at [426, 146] on td "Reclaimable" at bounding box center [418, 151] width 105 height 10
drag, startPoint x: 385, startPoint y: 150, endPoint x: 437, endPoint y: 145, distance: 52.8
click at [385, 150] on label "Reclaimable" at bounding box center [418, 151] width 105 height 6
click at [440, 144] on td "Guest VM Disk Used" at bounding box center [418, 141] width 105 height 10
click at [301, 161] on div "Virtual Summary Physical Summary Graphs Average Virtual Machine vCPUs 4 Active …" at bounding box center [284, 103] width 536 height 122
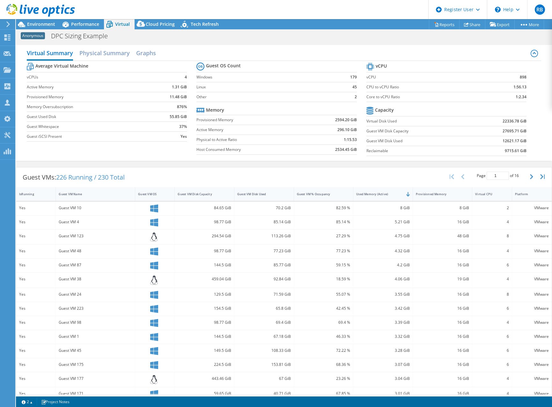
click at [143, 164] on div "Guest VMs: 226 Running / 230 Total Page 1 of 16 5 rows 10 rows 20 rows 25 rows …" at bounding box center [284, 291] width 536 height 255
click at [485, 163] on div "Virtual Summary Physical Summary Graphs Average Virtual Machine vCPUs 4 Active …" at bounding box center [284, 103] width 536 height 122
click at [382, 163] on div "Virtual Summary Physical Summary Graphs Average Virtual Machine vCPUs 4 Active …" at bounding box center [284, 103] width 536 height 122
click at [209, 163] on div "Virtual Summary Physical Summary Graphs Average Virtual Machine vCPUs 4 Active …" at bounding box center [284, 103] width 536 height 122
click at [165, 42] on div "Virtual Summary Physical Summary Graphs Average Virtual Machine vCPUs 4 Active …" at bounding box center [284, 103] width 536 height 122
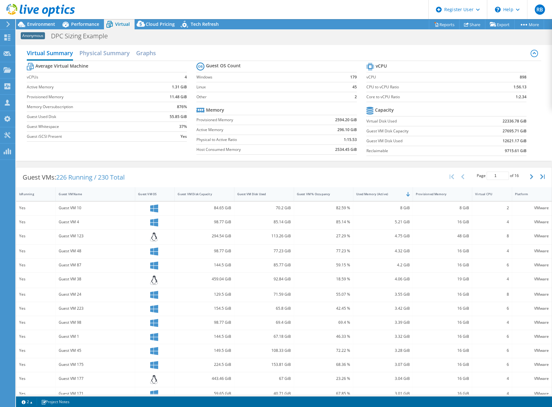
click at [276, 42] on div "Virtual Summary Physical Summary Graphs Average Virtual Machine vCPUs 4 Active …" at bounding box center [284, 103] width 536 height 122
click at [431, 40] on div "Anonymous DPC Sizing Example Print" at bounding box center [284, 36] width 536 height 12
click at [385, 123] on label "Virtual Disk Used" at bounding box center [418, 121] width 105 height 6
drag, startPoint x: 496, startPoint y: 122, endPoint x: 524, endPoint y: 123, distance: 27.4
click at [524, 123] on section "vCPU vCPU 898 CPU to vCPU Ratio 1:56.13 Core to vCPU Ratio 1:2.34 Capacity Virt…" at bounding box center [451, 110] width 170 height 98
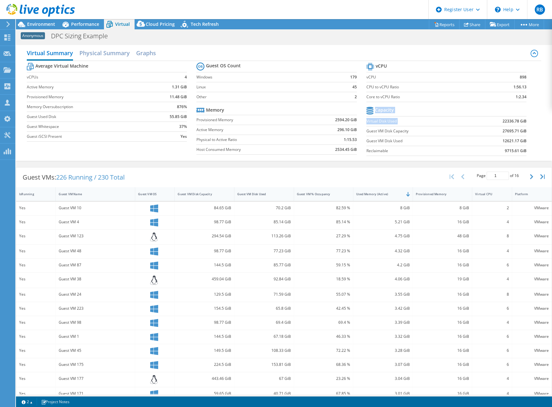
drag, startPoint x: 524, startPoint y: 123, endPoint x: 462, endPoint y: 126, distance: 61.3
click at [462, 126] on td "Guest VM Disk Capacity" at bounding box center [418, 131] width 105 height 10
click at [496, 132] on td "27695.71 GiB" at bounding box center [498, 131] width 55 height 10
click at [480, 141] on td "12621.17 GiB" at bounding box center [498, 141] width 55 height 10
click at [53, 25] on span "Environment" at bounding box center [41, 24] width 28 height 6
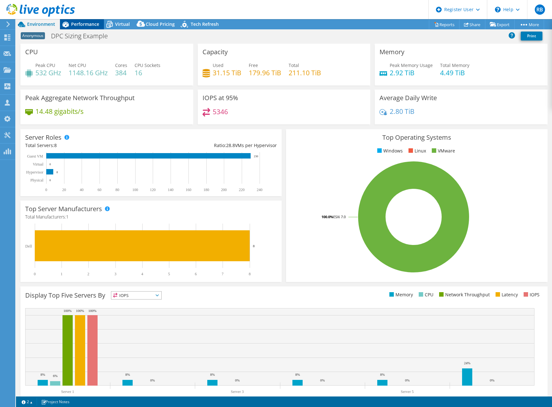
drag, startPoint x: 84, startPoint y: 23, endPoint x: 103, endPoint y: 25, distance: 18.6
click at [85, 23] on span "Performance" at bounding box center [85, 24] width 28 height 6
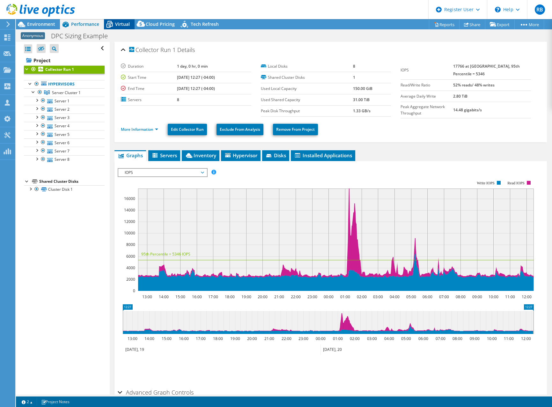
click at [130, 27] on div "Virtual" at bounding box center [119, 24] width 31 height 10
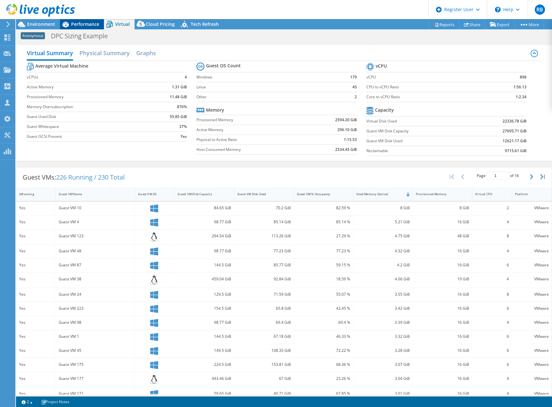
click at [89, 24] on span "Performance" at bounding box center [85, 24] width 28 height 6
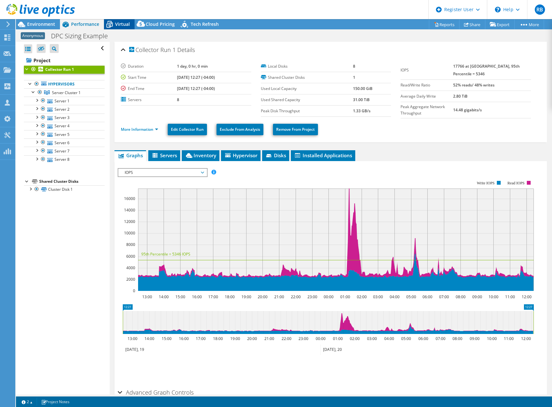
click at [123, 23] on span "Virtual" at bounding box center [122, 24] width 15 height 6
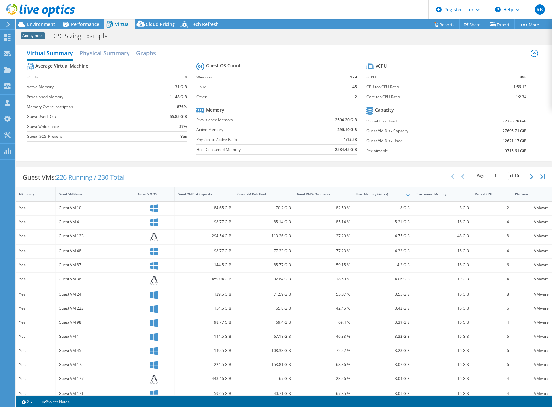
click at [179, 162] on div "Virtual Summary Physical Summary Graphs Average Virtual Machine vCPUs 4 Active …" at bounding box center [284, 103] width 536 height 122
click at [252, 169] on div "Guest VMs: 226 Running / 230 Total Page 1 of 16 5 rows 10 rows 20 rows 25 rows …" at bounding box center [283, 177] width 535 height 20
click at [362, 175] on div "Guest VMs: 226 Running / 230 Total Page 1 of 16 5 rows 10 rows 20 rows 25 rows …" at bounding box center [283, 177] width 535 height 20
click at [414, 173] on div "Guest VMs: 226 Running / 230 Total Page 1 of 16 5 rows 10 rows 20 rows 25 rows …" at bounding box center [283, 177] width 535 height 20
click at [280, 172] on div "Guest VMs: 226 Running / 230 Total Page 1 of 16 5 rows 10 rows 20 rows 25 rows …" at bounding box center [283, 177] width 535 height 20
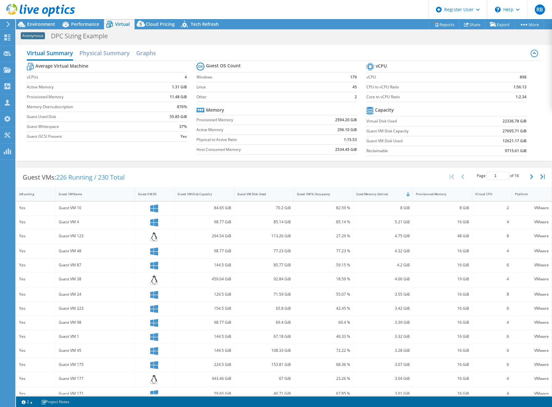
click at [364, 175] on div "Guest VMs: 226 Running / 230 Total Page 1 of 16 5 rows 10 rows 20 rows 25 rows …" at bounding box center [283, 177] width 535 height 20
click at [448, 138] on label "Guest VM Disk Used" at bounding box center [418, 141] width 105 height 6
click at [324, 136] on td "1:15.53" at bounding box center [331, 140] width 50 height 10
click at [55, 119] on label "Guest Used Disk" at bounding box center [89, 116] width 125 height 6
click at [105, 118] on label "Guest Used Disk" at bounding box center [89, 116] width 125 height 6
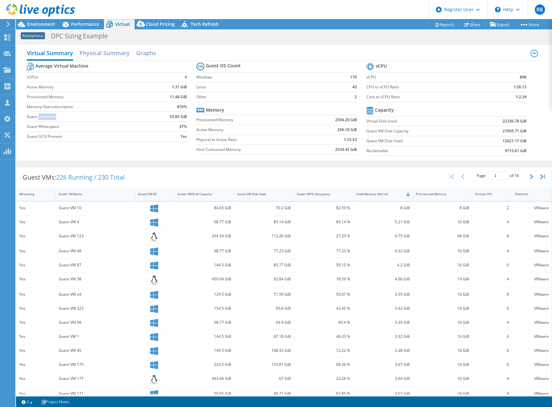
drag, startPoint x: 39, startPoint y: 117, endPoint x: 87, endPoint y: 117, distance: 48.1
click at [87, 117] on label "Guest Used Disk" at bounding box center [89, 116] width 125 height 6
drag, startPoint x: 87, startPoint y: 117, endPoint x: 96, endPoint y: 123, distance: 10.4
click at [96, 123] on td "Guest Whitespace" at bounding box center [89, 126] width 125 height 10
drag, startPoint x: 150, startPoint y: 117, endPoint x: 185, endPoint y: 117, distance: 35.1
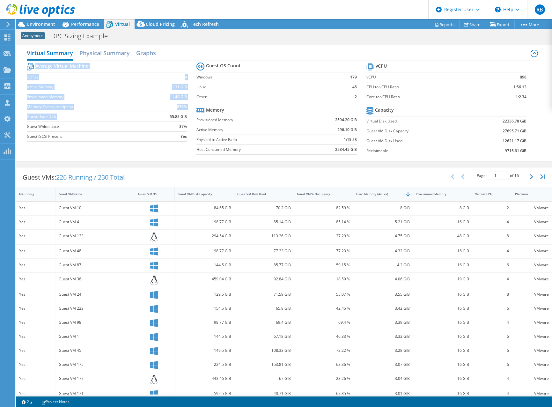
click at [185, 117] on section "Average Virtual Machine vCPUs 4 Active Memory 1.31 GiB Provisioned Memory 11.48…" at bounding box center [112, 103] width 170 height 84
drag, startPoint x: 185, startPoint y: 117, endPoint x: 124, endPoint y: 119, distance: 61.9
click at [124, 119] on label "Guest Used Disk" at bounding box center [89, 116] width 125 height 6
drag, startPoint x: 149, startPoint y: 117, endPoint x: 183, endPoint y: 115, distance: 33.8
click at [183, 115] on tr "Guest Used Disk 55.85 GiB" at bounding box center [107, 117] width 160 height 10
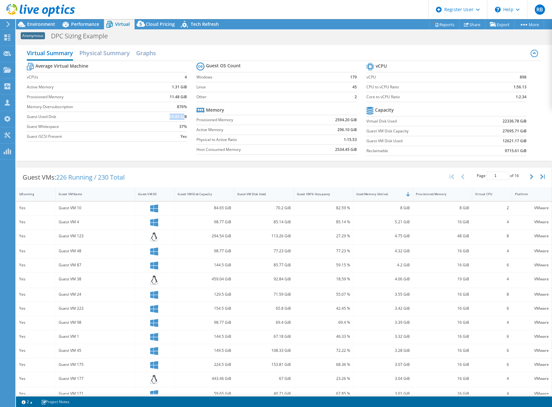
drag, startPoint x: 183, startPoint y: 115, endPoint x: 154, endPoint y: 117, distance: 29.1
click at [154, 117] on td "55.85 GiB" at bounding box center [169, 117] width 35 height 10
click at [175, 116] on b "55.85 GiB" at bounding box center [178, 116] width 17 height 6
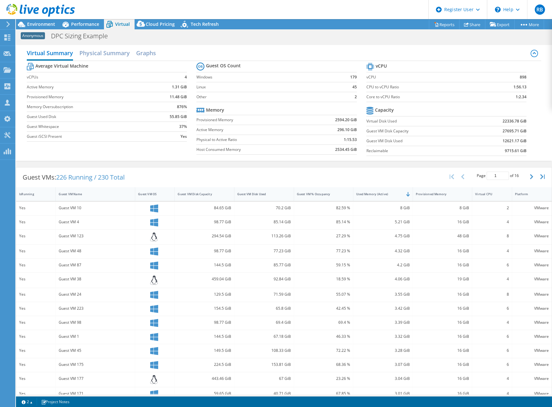
drag, startPoint x: 175, startPoint y: 116, endPoint x: 151, endPoint y: 115, distance: 23.6
click at [152, 115] on td "55.85 GiB" at bounding box center [169, 117] width 35 height 10
click at [66, 117] on label "Guest Used Disk" at bounding box center [89, 116] width 125 height 6
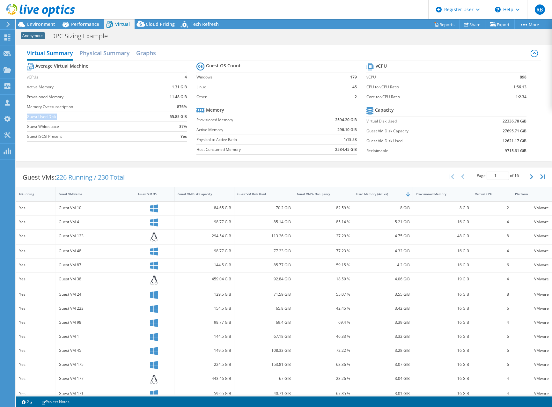
click at [66, 117] on label "Guest Used Disk" at bounding box center [89, 116] width 125 height 6
drag, startPoint x: 66, startPoint y: 117, endPoint x: 71, endPoint y: 121, distance: 6.6
click at [66, 118] on label "Guest Used Disk" at bounding box center [89, 116] width 125 height 6
